Goal: Find specific fact: Find specific fact

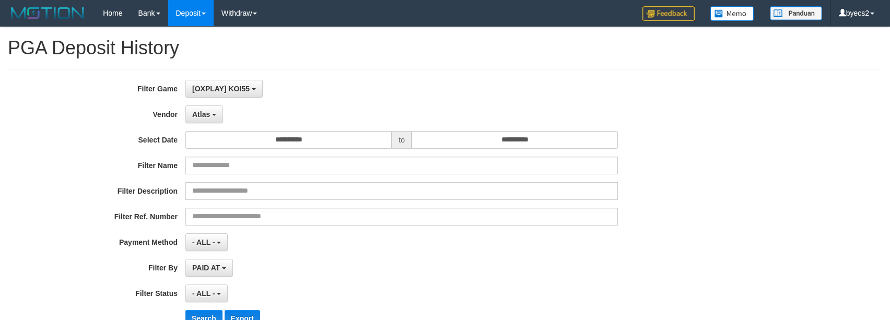
select select "**********"
select select "**"
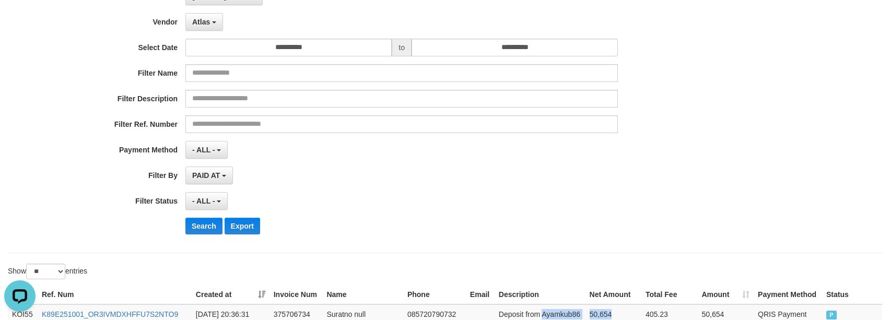
scroll to position [131, 0]
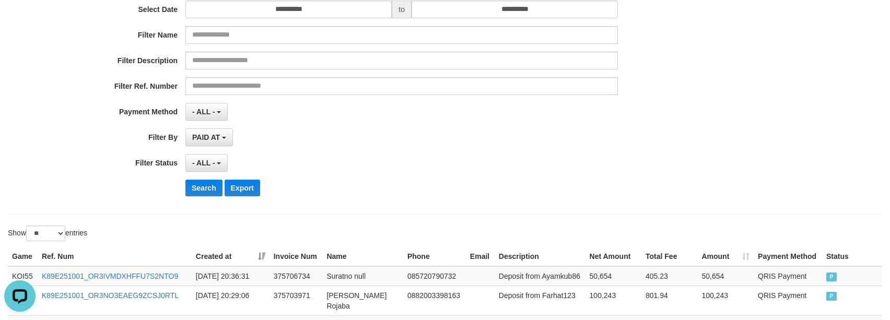
click at [766, 137] on div "**********" at bounding box center [445, 76] width 890 height 255
drag, startPoint x: 205, startPoint y: 187, endPoint x: 243, endPoint y: 152, distance: 51.4
click at [206, 187] on button "Search" at bounding box center [203, 188] width 37 height 17
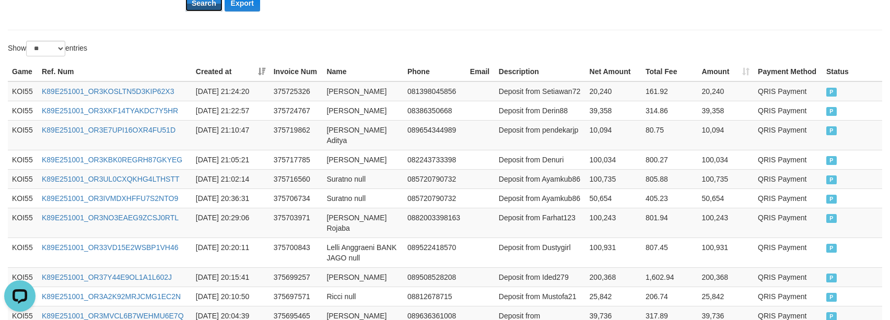
scroll to position [261, 0]
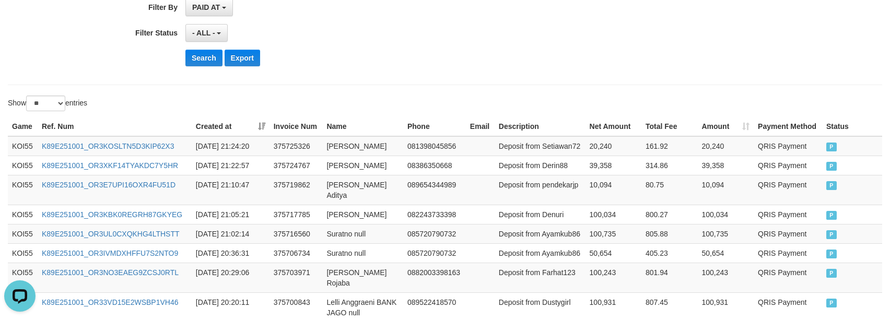
click at [613, 96] on div at bounding box center [667, 96] width 445 height 1
click at [563, 230] on td "Deposit from Ayamkub86" at bounding box center [540, 233] width 91 height 19
click at [588, 229] on td "100,735" at bounding box center [614, 233] width 56 height 19
copy tr "Ayamkub86 100,735"
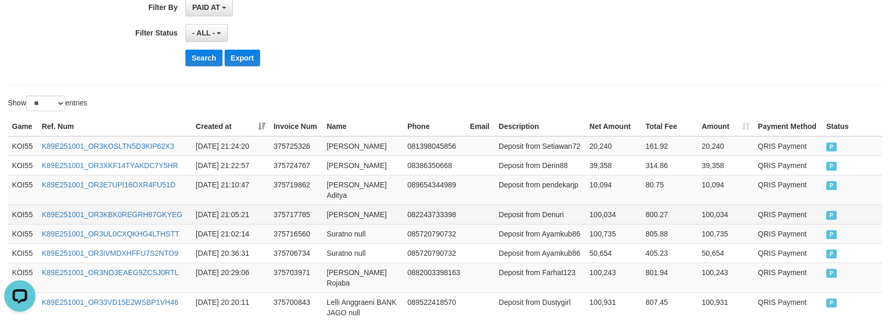
click at [548, 207] on td "Deposit from Denuri" at bounding box center [540, 214] width 91 height 19
drag, startPoint x: 548, startPoint y: 207, endPoint x: 657, endPoint y: 207, distance: 109.2
click at [560, 207] on td "Deposit from Denuri" at bounding box center [540, 214] width 91 height 19
click at [657, 207] on td "800.27" at bounding box center [670, 214] width 56 height 19
click at [614, 208] on td "100,034" at bounding box center [614, 214] width 56 height 19
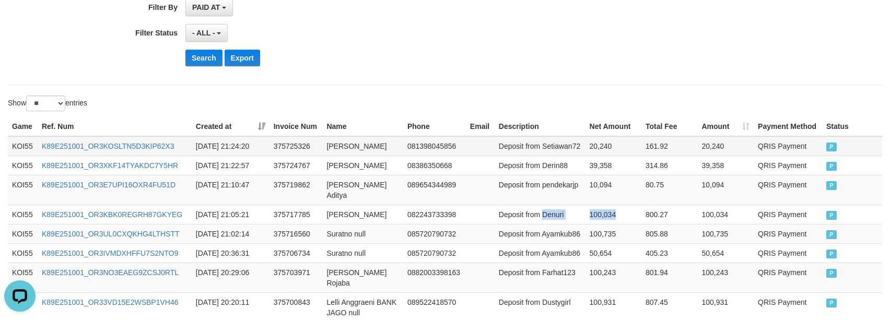
copy tr "Denuri 100,034"
click at [566, 184] on td "Deposit from pendekarjp" at bounding box center [540, 190] width 91 height 30
drag, startPoint x: 566, startPoint y: 184, endPoint x: 598, endPoint y: 188, distance: 32.1
click at [566, 184] on td "Deposit from pendekarjp" at bounding box center [540, 190] width 91 height 30
click at [598, 188] on td "10,094" at bounding box center [614, 190] width 56 height 30
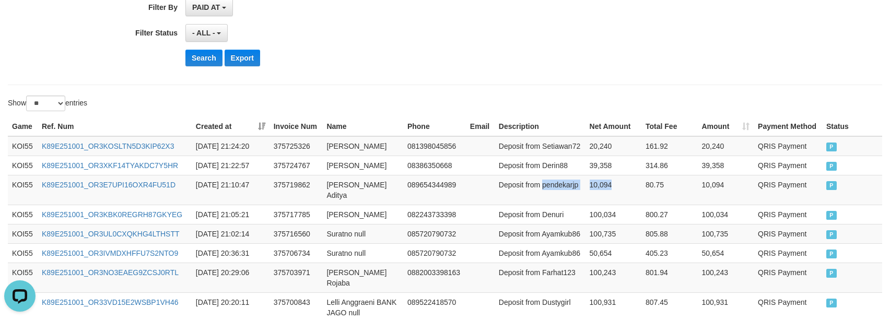
copy tr "pendekarjp 10,094"
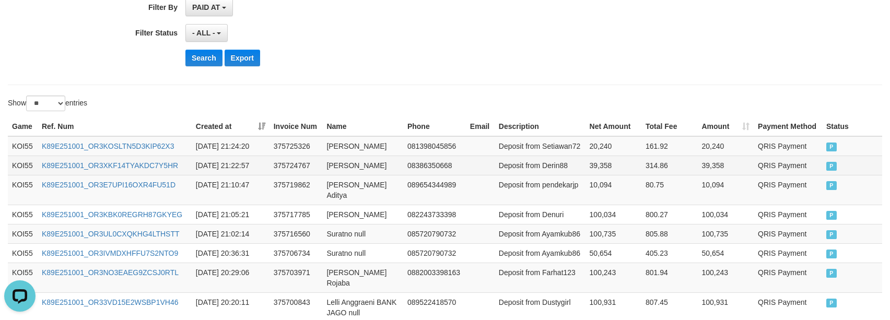
click at [558, 164] on td "Deposit from Derin88" at bounding box center [540, 165] width 91 height 19
drag, startPoint x: 558, startPoint y: 164, endPoint x: 615, endPoint y: 170, distance: 57.3
click at [558, 164] on td "Deposit from Derin88" at bounding box center [540, 165] width 91 height 19
click at [615, 170] on td "39,358" at bounding box center [614, 165] width 56 height 19
copy tr "Derin88 39,358"
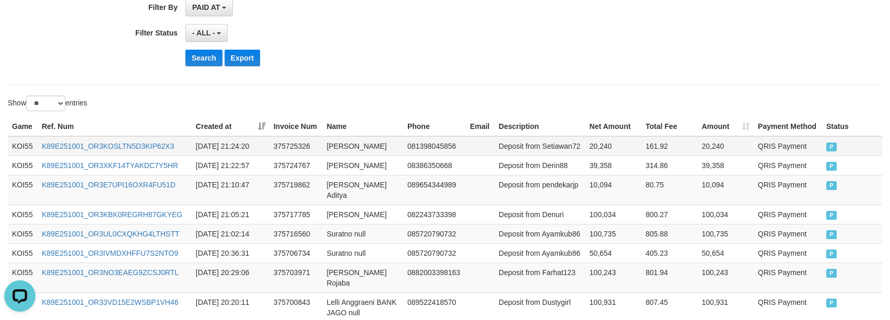
click at [553, 156] on td "Deposit from Setiawan72" at bounding box center [540, 146] width 91 height 20
click at [554, 156] on td "Deposit from Setiawan72" at bounding box center [540, 146] width 91 height 20
click at [642, 150] on td "161.92" at bounding box center [670, 146] width 56 height 20
click at [610, 146] on td "20,240" at bounding box center [614, 146] width 56 height 20
copy tr "Setiawan72 20,240"
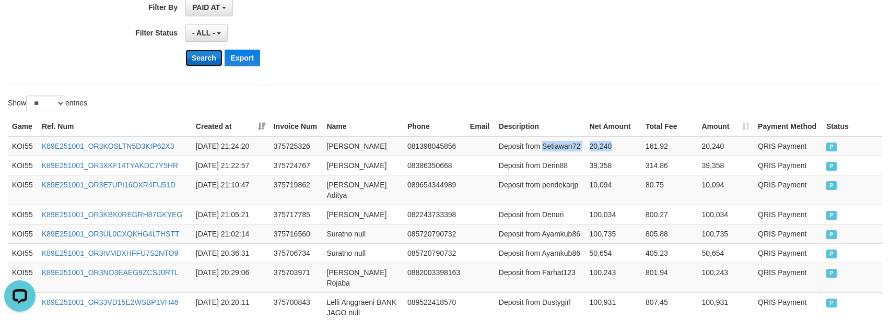
click at [193, 52] on button "Search" at bounding box center [203, 58] width 37 height 17
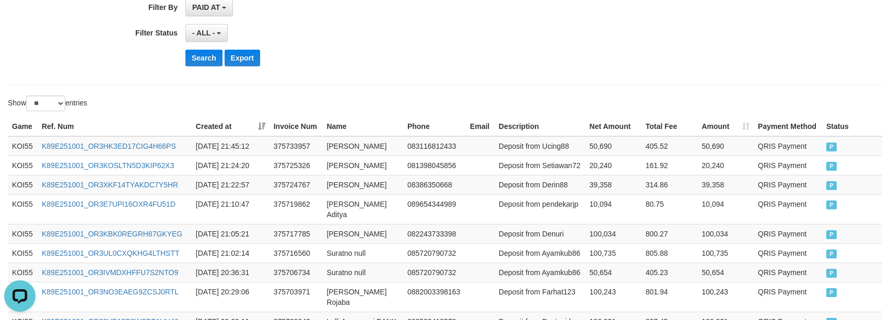
click at [500, 123] on th "Description" at bounding box center [540, 126] width 91 height 19
click at [553, 145] on td "Deposit from Ucing88" at bounding box center [540, 146] width 91 height 20
drag, startPoint x: 553, startPoint y: 145, endPoint x: 610, endPoint y: 145, distance: 56.4
click at [568, 145] on td "Deposit from Ucing88" at bounding box center [540, 146] width 91 height 20
click at [610, 145] on td "50,690" at bounding box center [614, 146] width 56 height 20
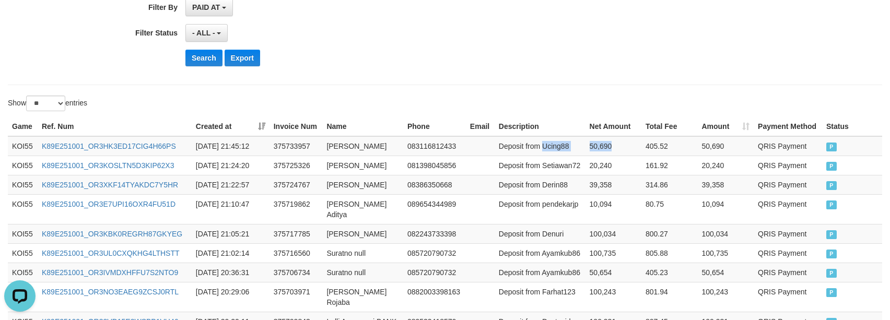
copy tr "Ucing88 50,690"
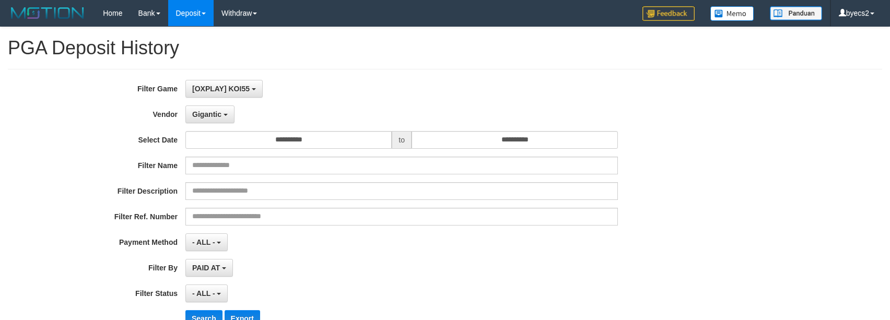
select select "**********"
select select "**"
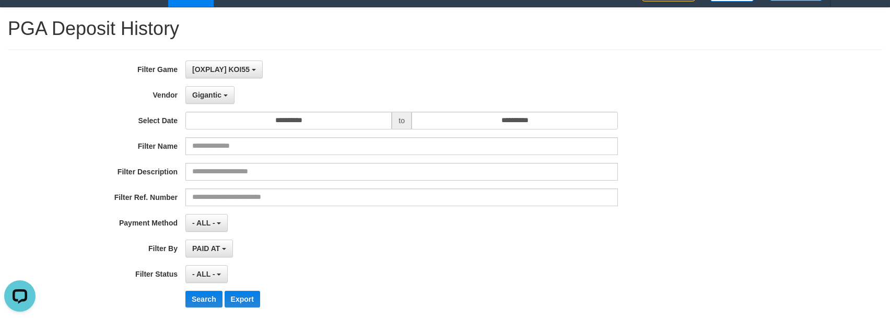
scroll to position [261, 0]
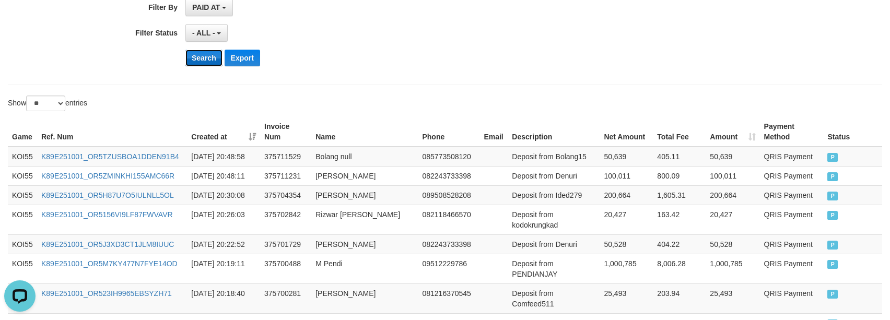
click at [201, 60] on button "Search" at bounding box center [203, 58] width 37 height 17
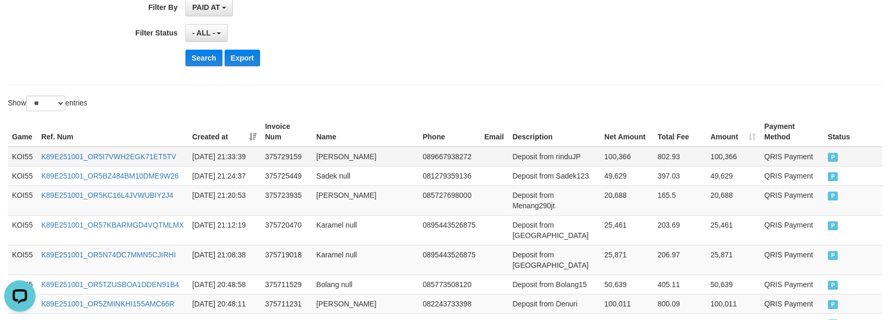
click at [526, 151] on td "Deposit from rinduJP" at bounding box center [554, 157] width 92 height 20
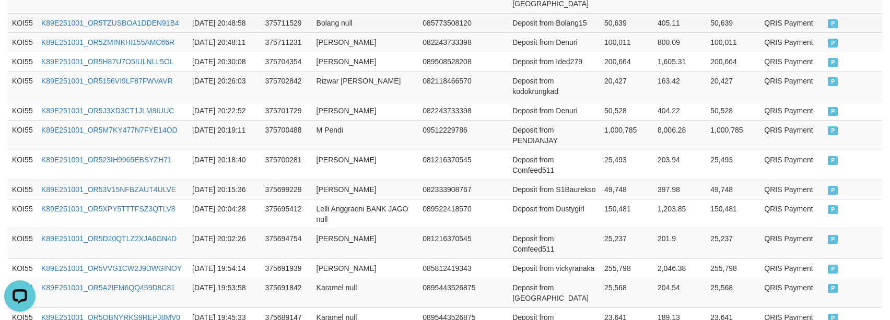
scroll to position [392, 0]
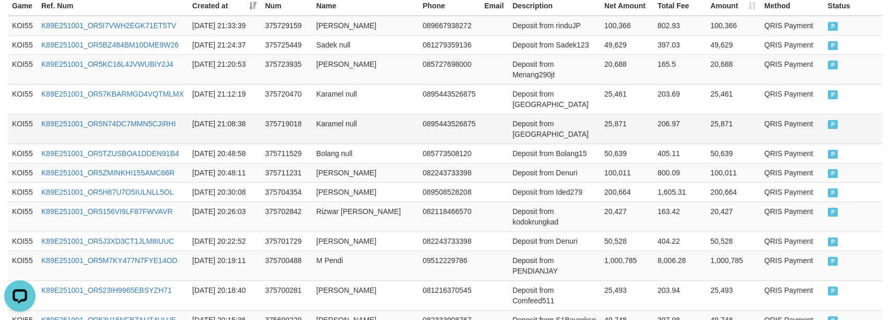
click at [575, 144] on td "Deposit from Karamel" at bounding box center [554, 129] width 92 height 30
drag, startPoint x: 575, startPoint y: 149, endPoint x: 615, endPoint y: 154, distance: 39.9
click at [582, 144] on td "Deposit from Karamel" at bounding box center [554, 129] width 92 height 30
drag, startPoint x: 615, startPoint y: 154, endPoint x: 607, endPoint y: 154, distance: 7.8
click at [617, 144] on td "25,871" at bounding box center [626, 129] width 53 height 30
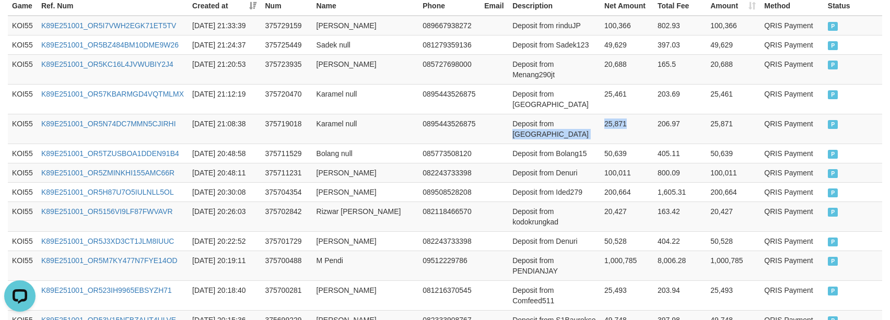
copy tr "Karamel 25,871"
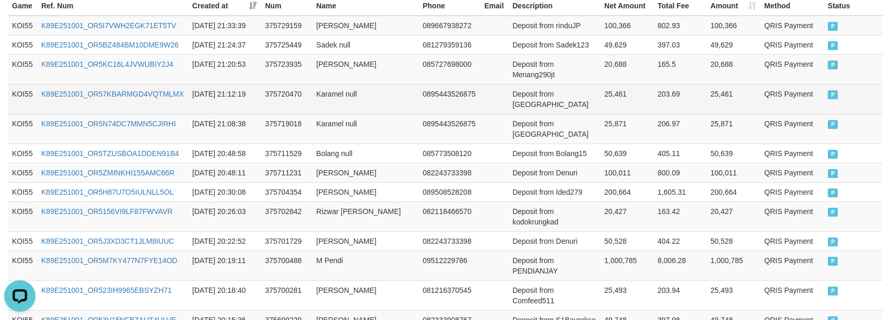
click at [565, 112] on td "Deposit from Karamel" at bounding box center [554, 99] width 92 height 30
click at [614, 114] on td "25,461" at bounding box center [626, 99] width 53 height 30
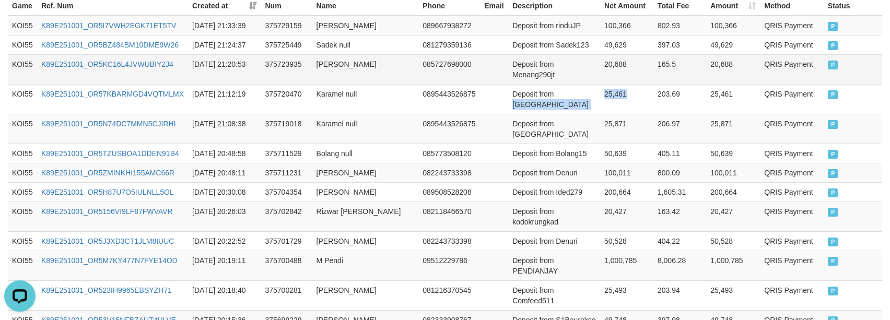
copy tr "Karamel 25,461"
click at [539, 84] on td "Deposit from Menang290jt" at bounding box center [554, 69] width 92 height 30
click at [614, 84] on td "20,688" at bounding box center [626, 69] width 53 height 30
copy tr "Menang290jt 20,688"
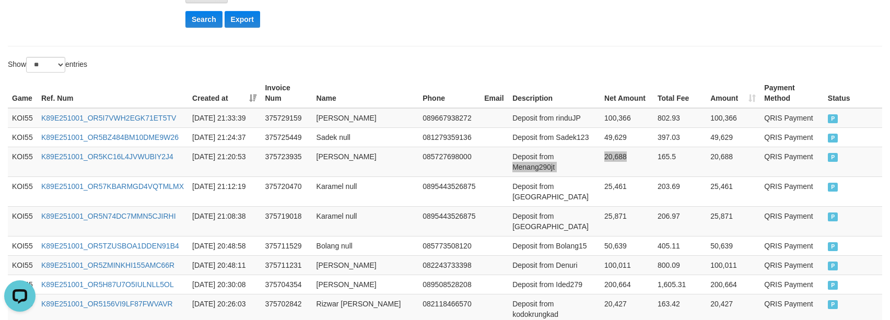
scroll to position [261, 0]
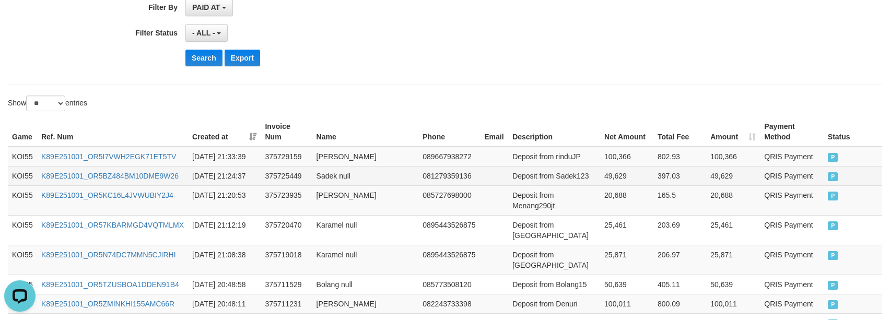
click at [569, 185] on td "Deposit from Sadek123" at bounding box center [554, 175] width 92 height 19
drag, startPoint x: 569, startPoint y: 188, endPoint x: 595, endPoint y: 188, distance: 25.6
click at [571, 185] on td "Deposit from Sadek123" at bounding box center [554, 175] width 92 height 19
click at [604, 185] on td "49,629" at bounding box center [626, 175] width 53 height 19
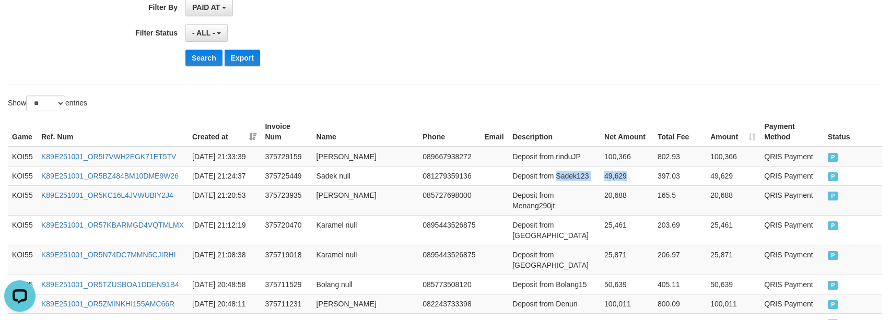
copy tr "Sadek123 49,629"
click at [566, 158] on td "Deposit from rinduJP" at bounding box center [554, 157] width 92 height 20
click at [621, 160] on td "100,366" at bounding box center [626, 157] width 53 height 20
copy tr "rinduJP 100,366"
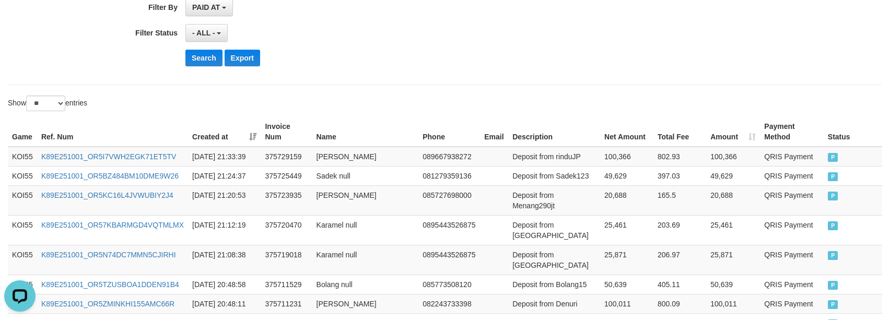
click at [198, 64] on button "Search" at bounding box center [203, 58] width 37 height 17
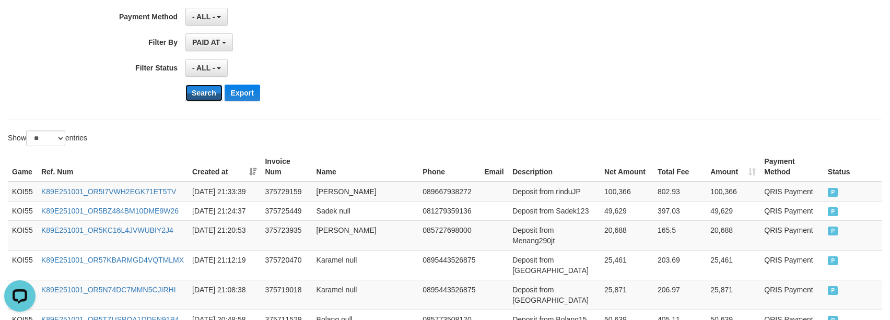
scroll to position [131, 0]
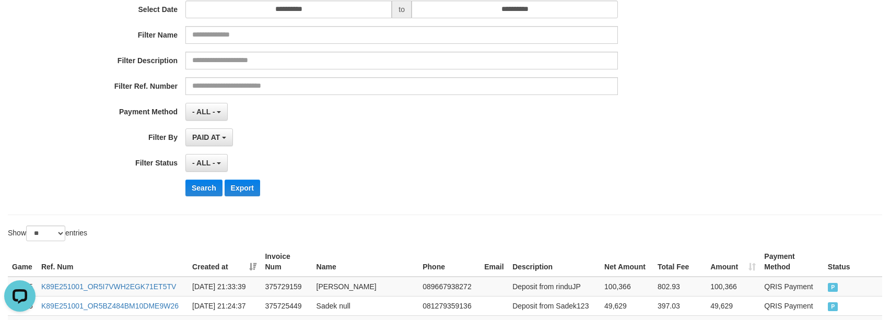
click at [539, 150] on div "**********" at bounding box center [371, 76] width 742 height 255
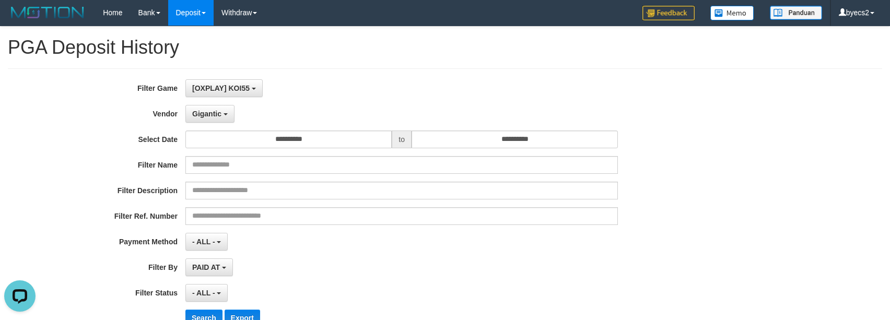
scroll to position [0, 0]
select select "**********"
select select "**"
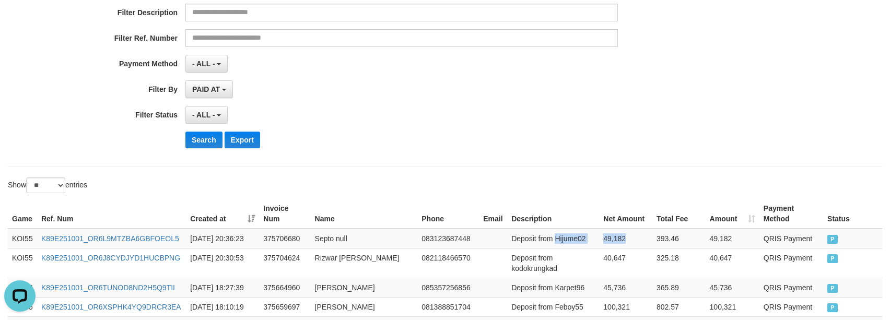
scroll to position [261, 0]
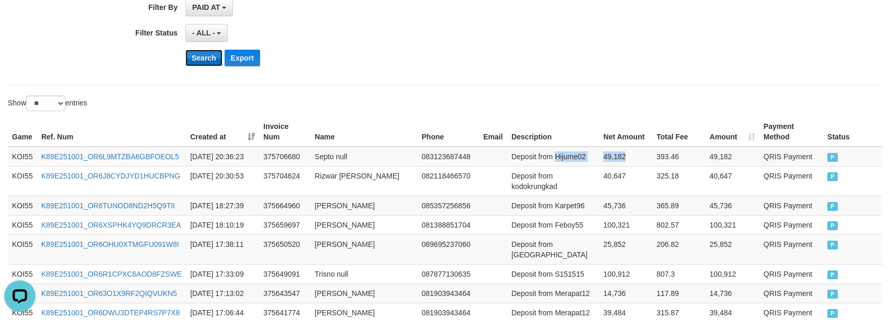
click at [193, 59] on button "Search" at bounding box center [203, 58] width 37 height 17
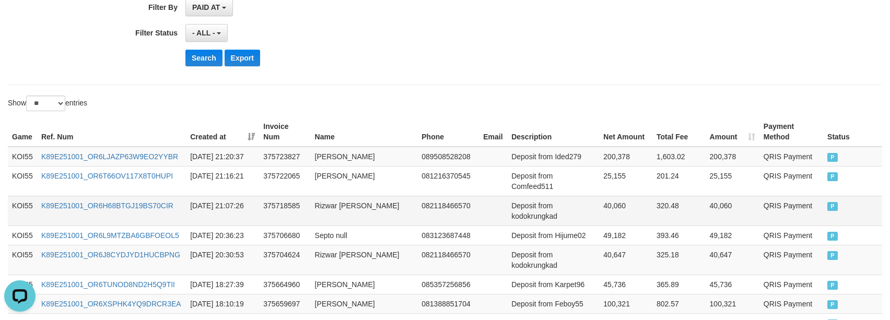
click at [716, 215] on td "40,060" at bounding box center [733, 211] width 54 height 30
click at [541, 226] on td "Deposit from kodokrungkad" at bounding box center [553, 211] width 92 height 30
drag, startPoint x: 541, startPoint y: 232, endPoint x: 614, endPoint y: 229, distance: 73.2
click at [543, 226] on td "Deposit from kodokrungkad" at bounding box center [553, 211] width 92 height 30
click at [614, 226] on td "40,060" at bounding box center [625, 211] width 53 height 30
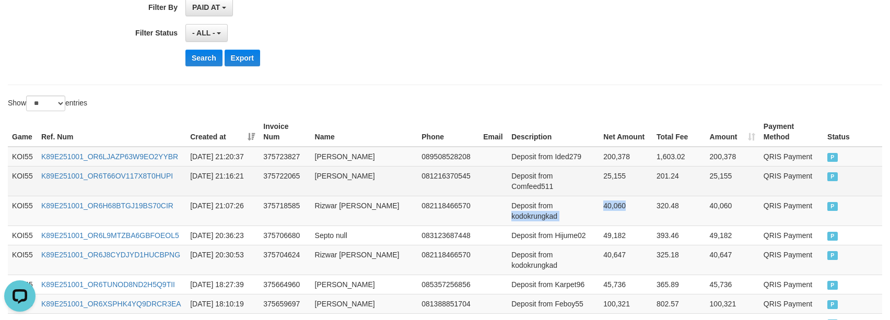
copy tr "kodokrungkad 40,060"
click at [535, 196] on td "Deposit from Comfeed511" at bounding box center [553, 181] width 92 height 30
click at [537, 196] on td "Deposit from Comfeed511" at bounding box center [553, 181] width 92 height 30
click at [613, 196] on td "25,155" at bounding box center [625, 181] width 53 height 30
copy tr "Comfeed511 25,155"
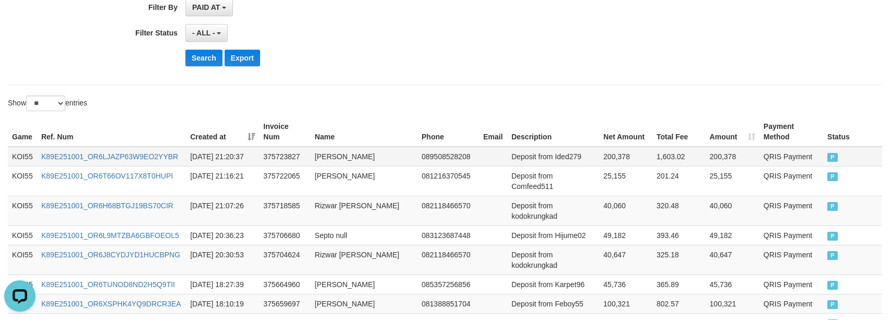
click at [570, 158] on td "Deposit from Ided279" at bounding box center [553, 157] width 92 height 20
click at [624, 162] on td "200,378" at bounding box center [625, 157] width 53 height 20
copy tr "Ided279 200,378"
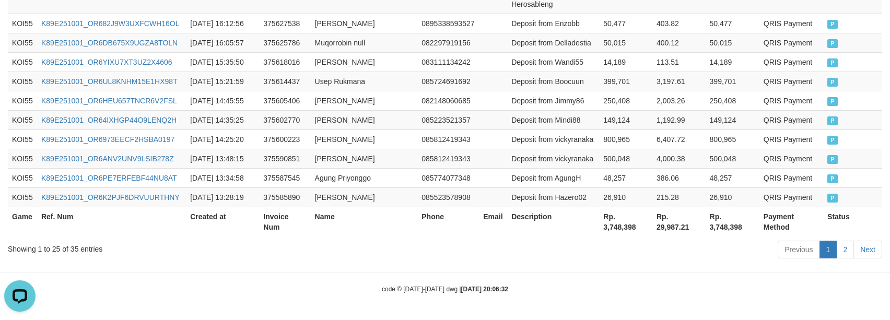
scroll to position [693, 0]
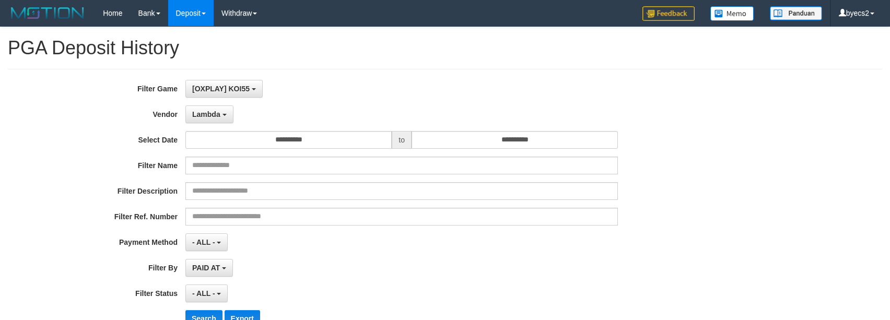
select select "**********"
select select "**"
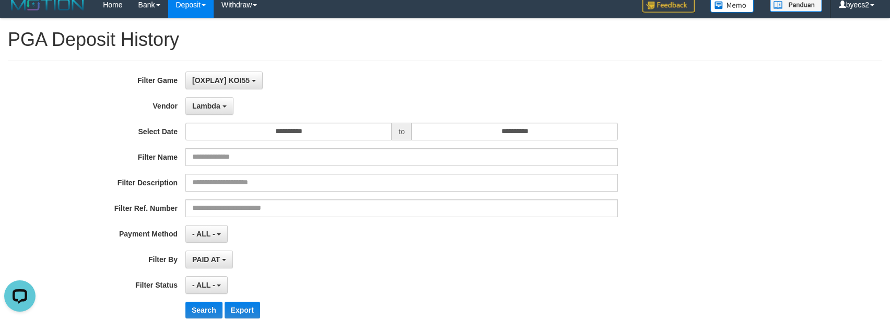
scroll to position [131, 0]
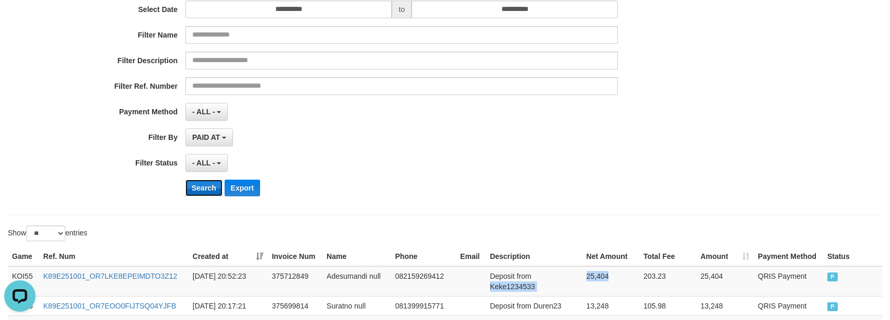
click at [206, 187] on button "Search" at bounding box center [203, 188] width 37 height 17
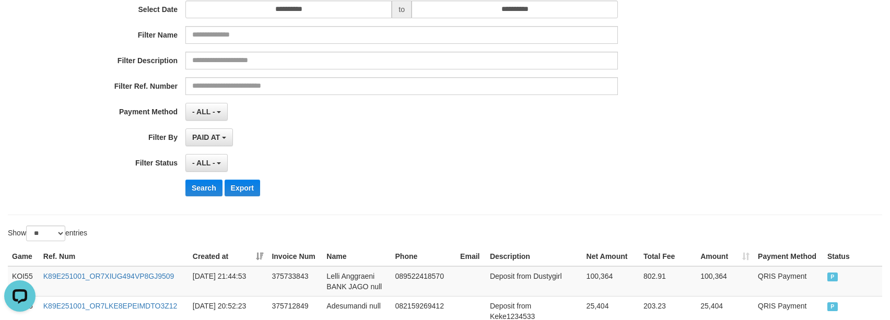
click at [593, 210] on div "**********" at bounding box center [445, 76] width 875 height 277
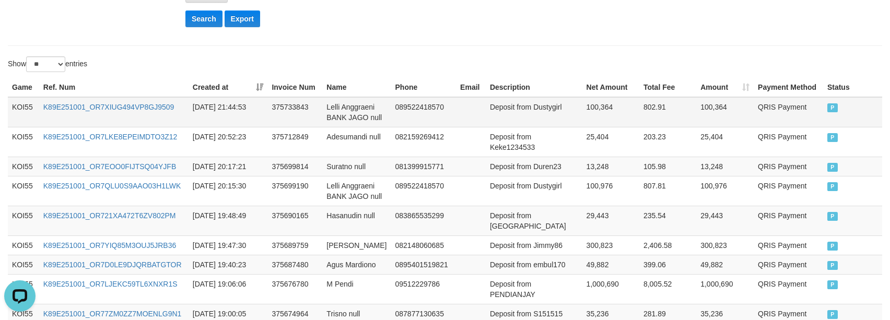
click at [546, 106] on td "Deposit from Dustygirl" at bounding box center [534, 112] width 97 height 30
drag, startPoint x: 546, startPoint y: 106, endPoint x: 563, endPoint y: 107, distance: 16.8
click at [563, 107] on td "Deposit from Dustygirl" at bounding box center [534, 112] width 97 height 30
click at [628, 115] on td "100,364" at bounding box center [611, 112] width 57 height 30
copy tr "Dustygirl 100,364"
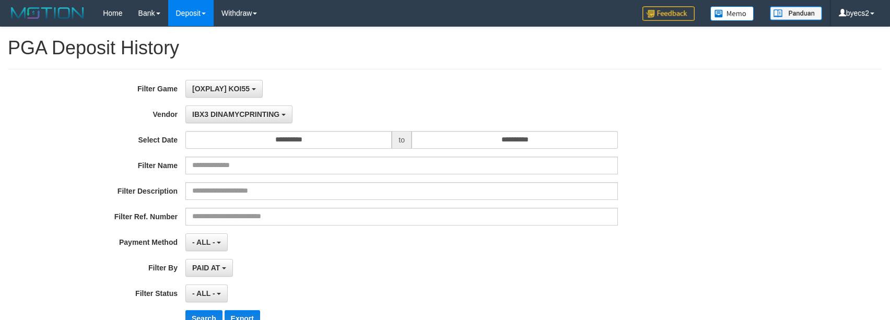
select select "**********"
select select "**"
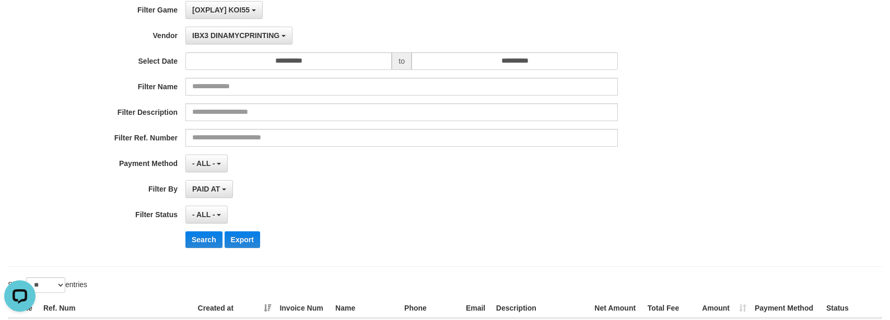
scroll to position [131, 0]
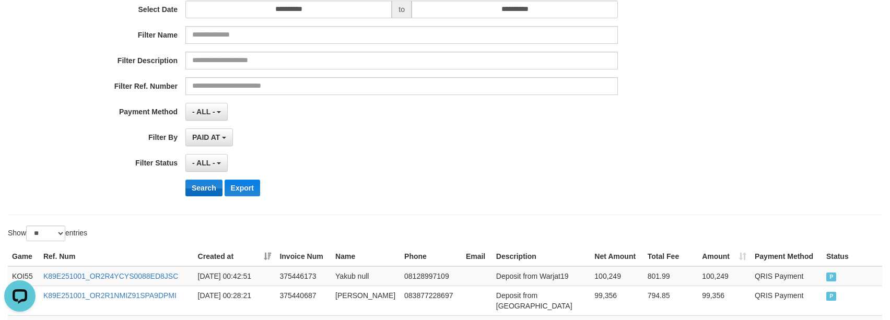
click at [204, 193] on button "Search" at bounding box center [203, 188] width 37 height 17
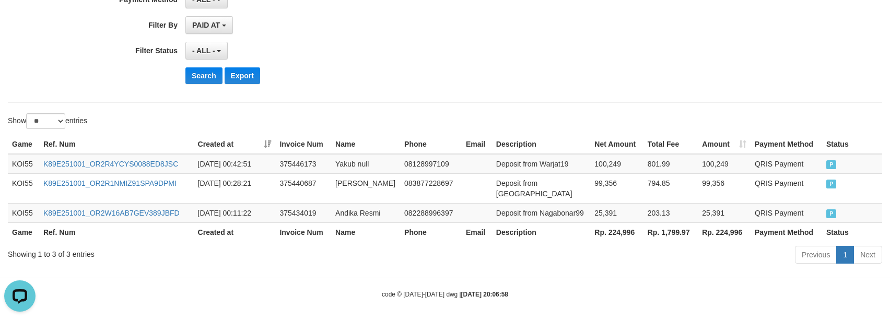
drag, startPoint x: 503, startPoint y: 99, endPoint x: 436, endPoint y: 50, distance: 83.1
